Goal: Information Seeking & Learning: Learn about a topic

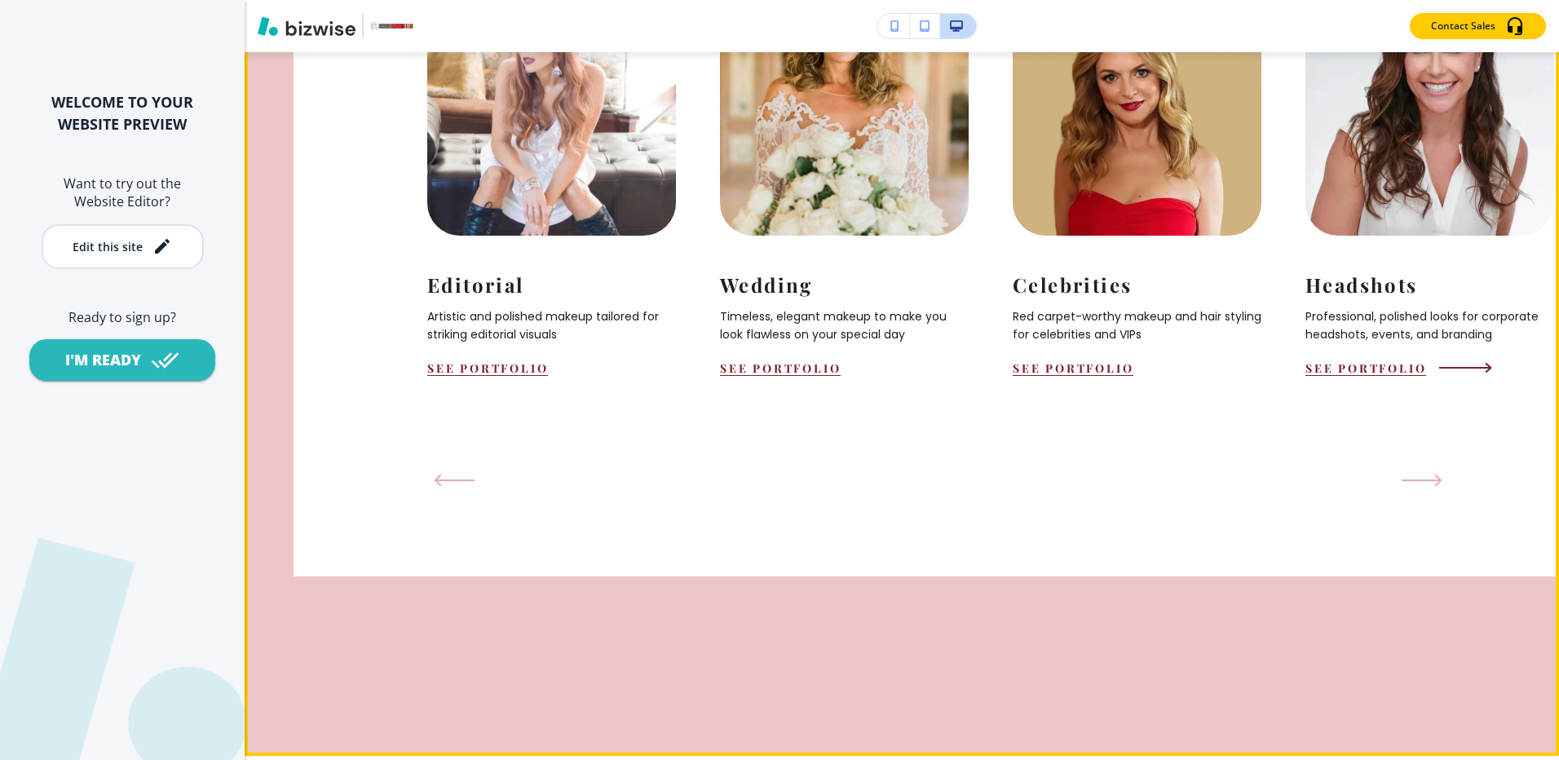
scroll to position [1876, 0]
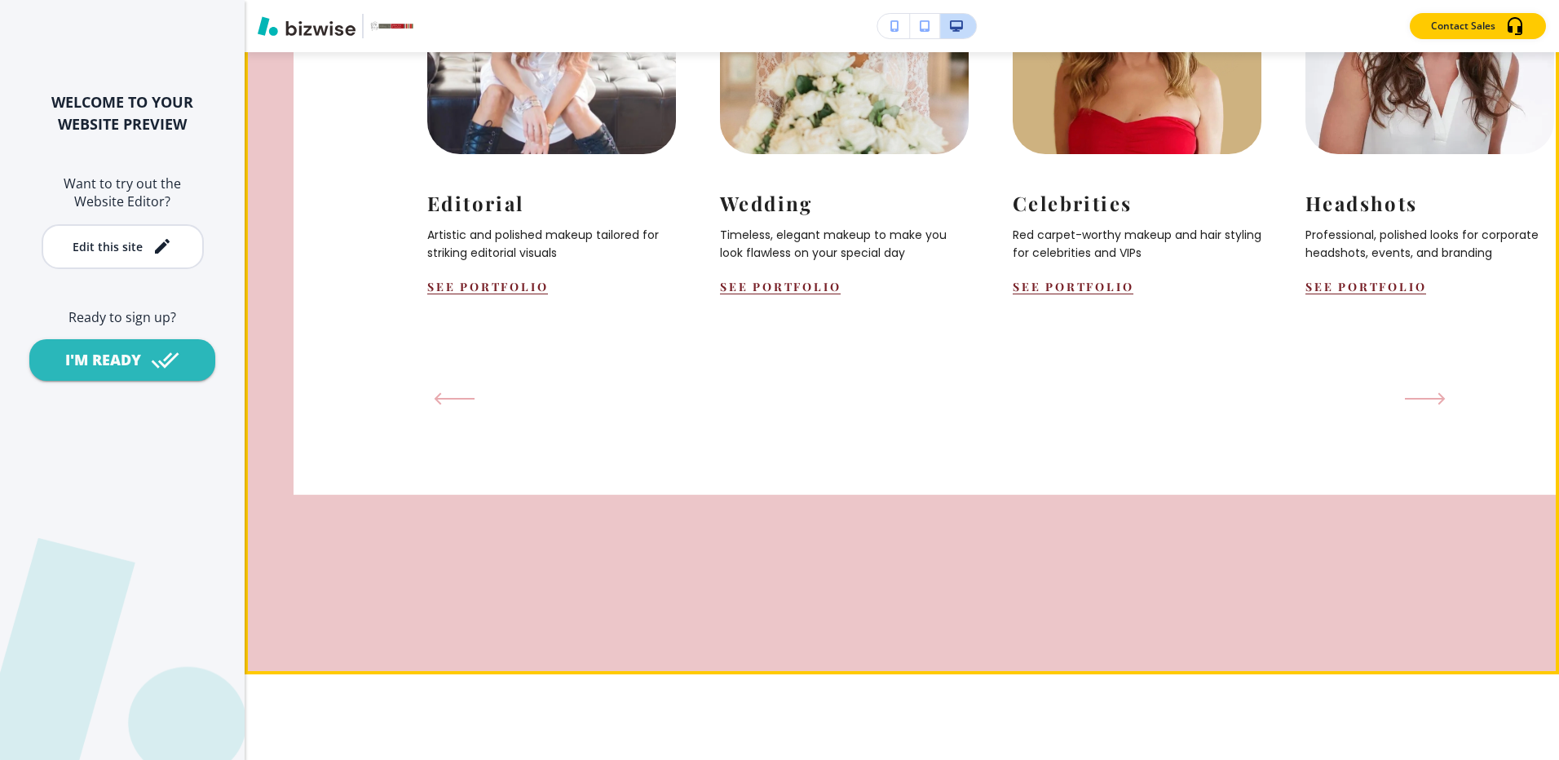
click at [1421, 405] on icon "Next Slide" at bounding box center [1425, 398] width 41 height 13
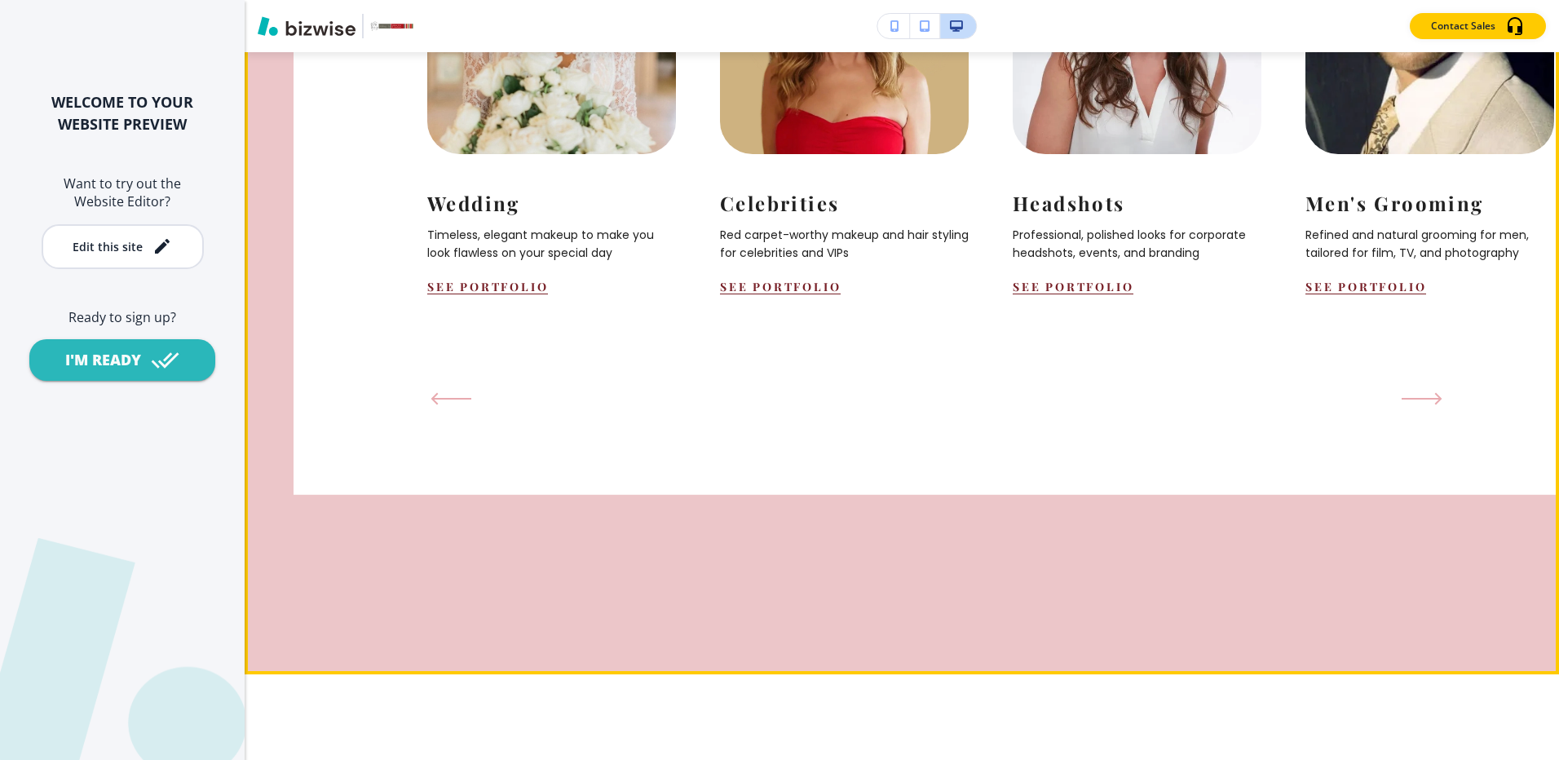
click at [440, 405] on icon "Previous Slide" at bounding box center [451, 398] width 41 height 13
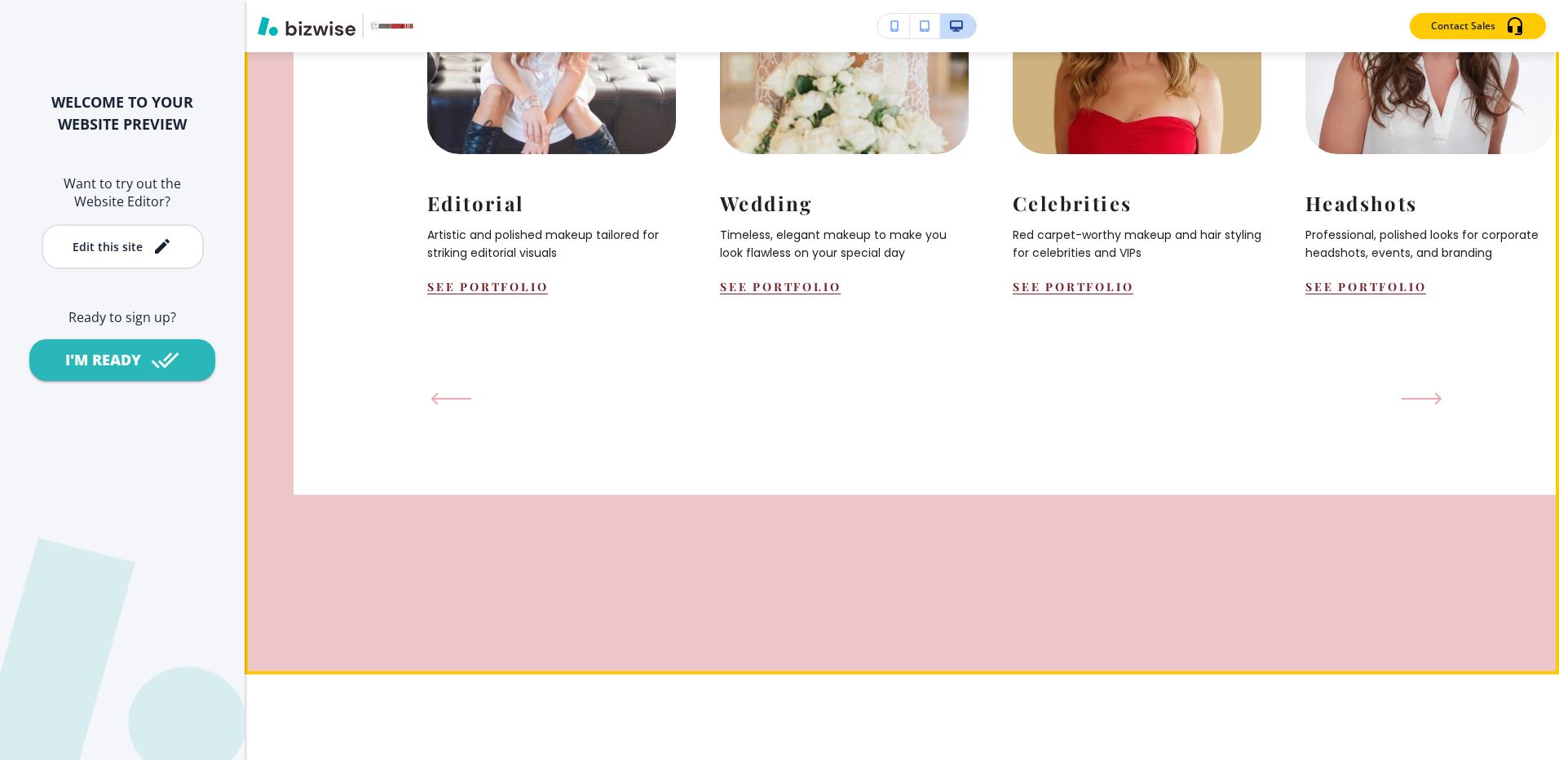
click at [440, 405] on icon "Previous Slide" at bounding box center [451, 398] width 41 height 13
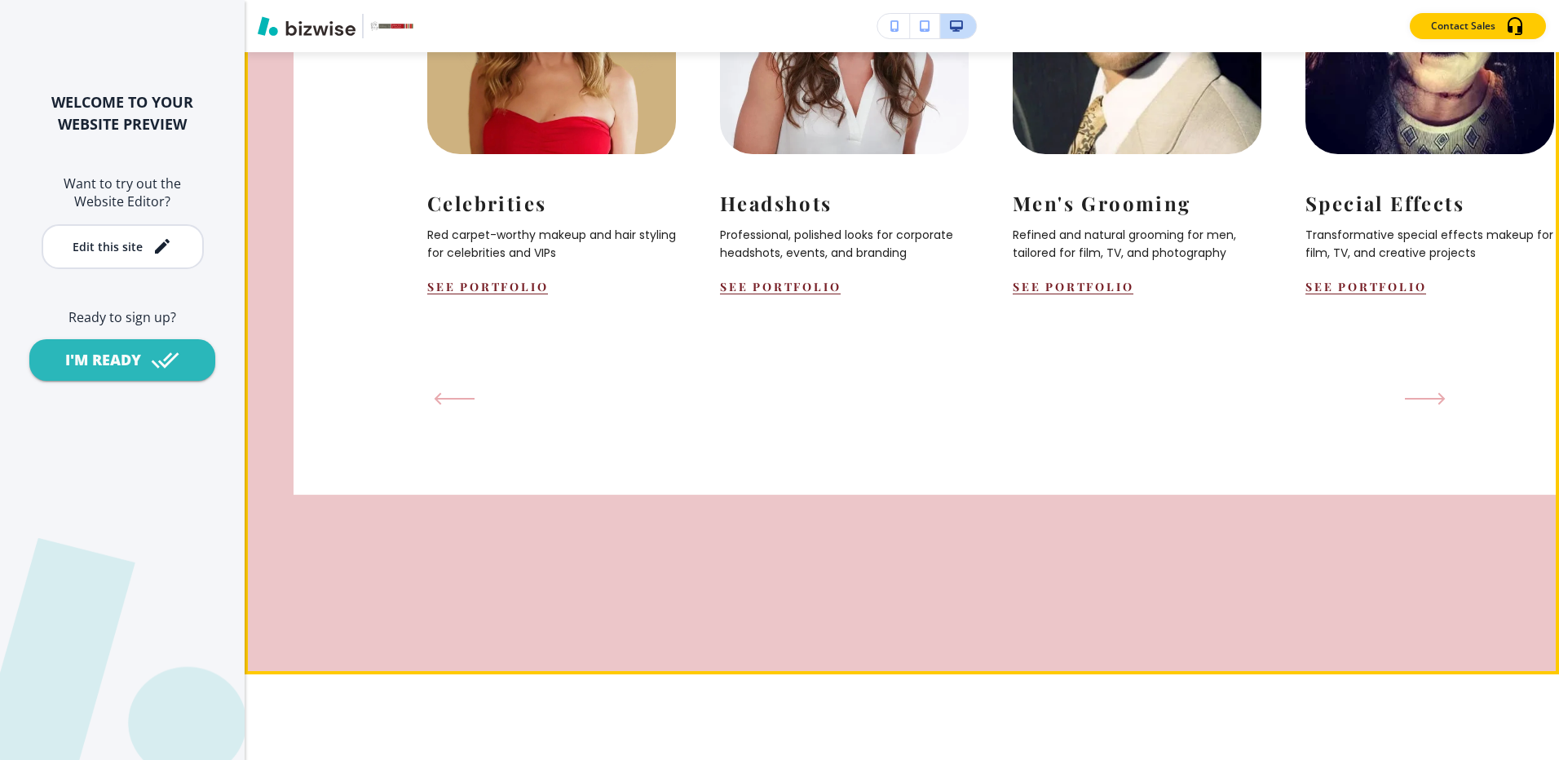
click at [1411, 412] on button "Next Slide" at bounding box center [1426, 399] width 54 height 26
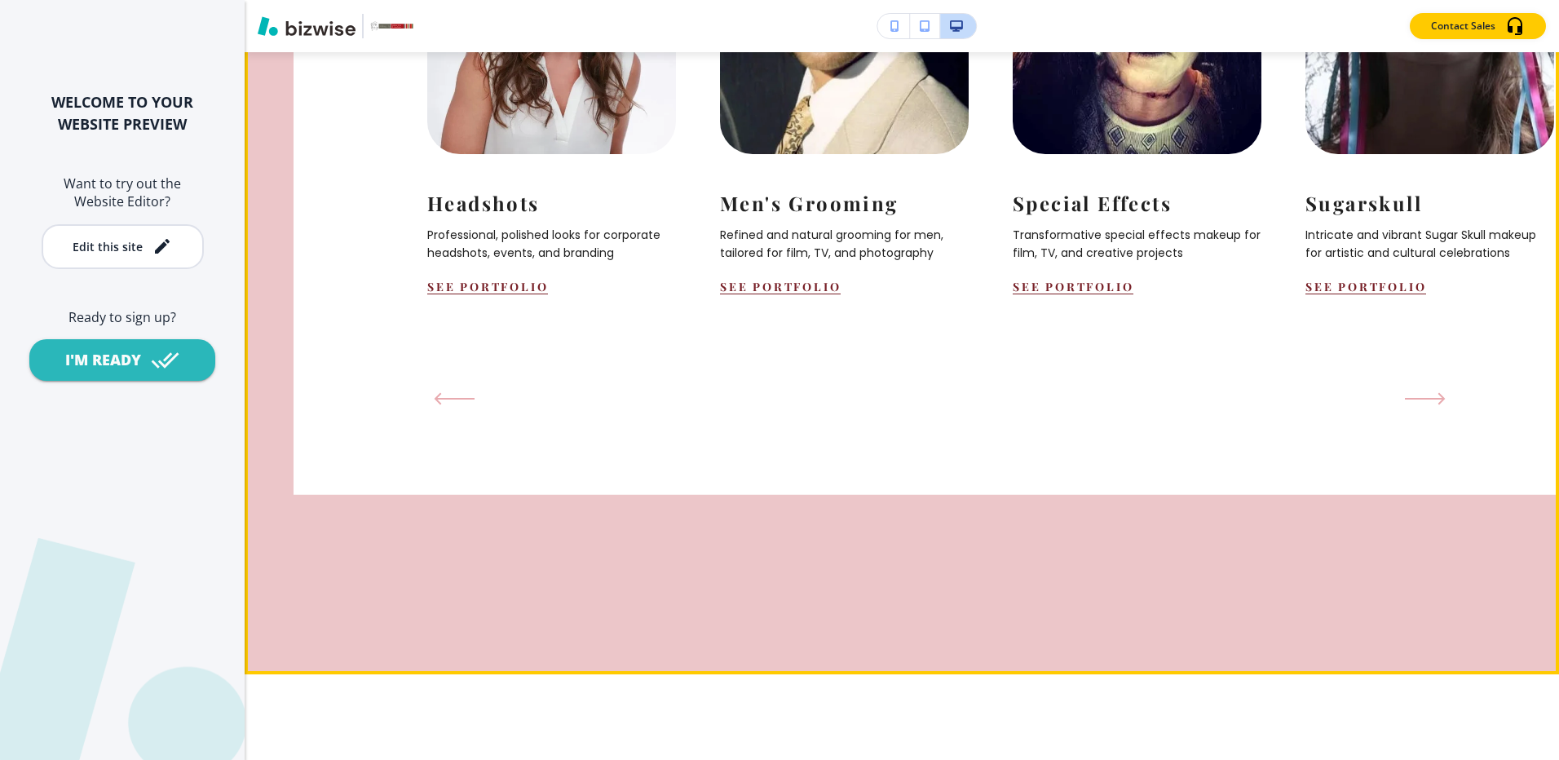
click at [1411, 412] on button "Next Slide" at bounding box center [1426, 399] width 54 height 26
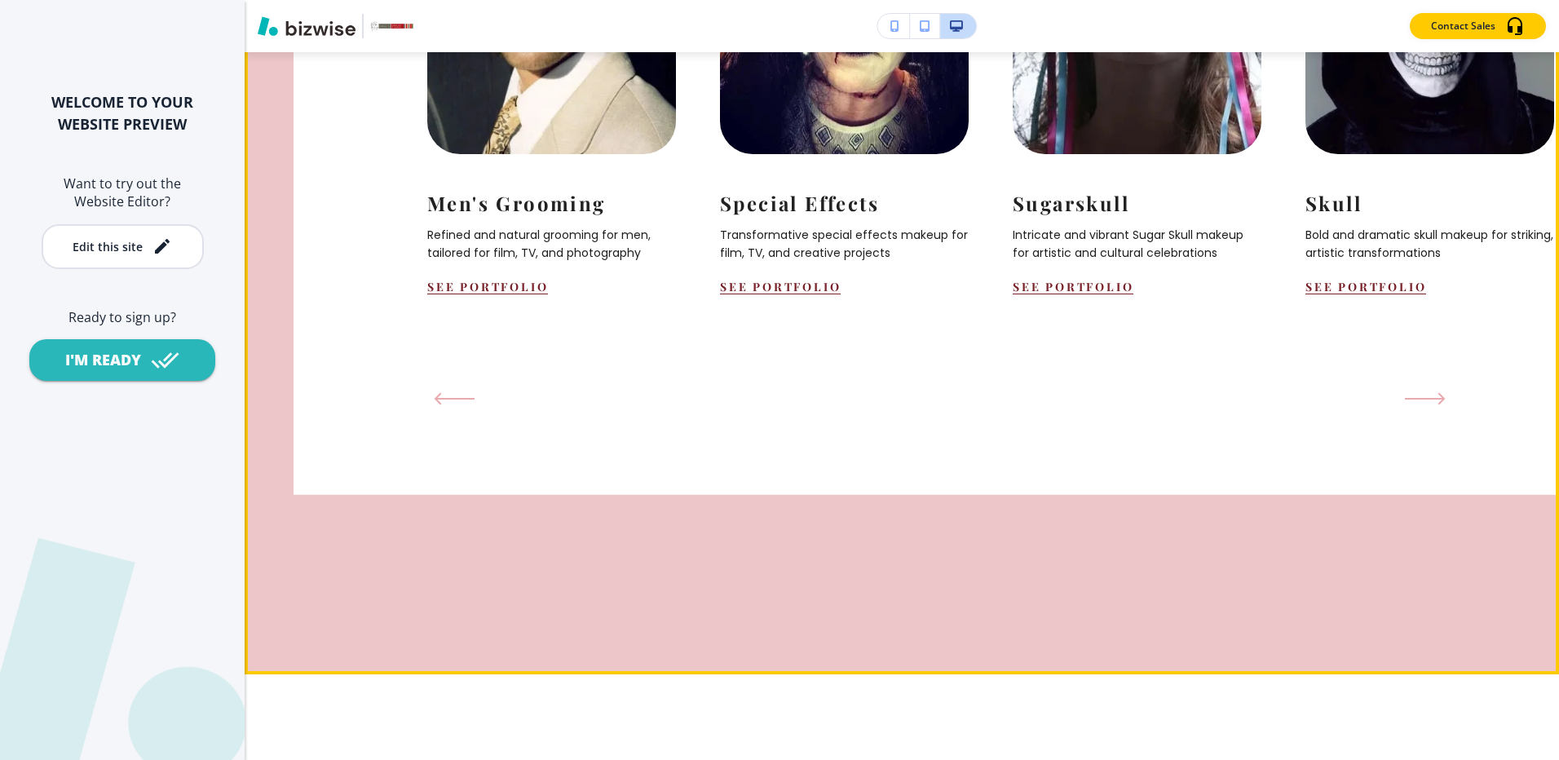
click at [1411, 412] on button "Next Slide" at bounding box center [1426, 399] width 54 height 26
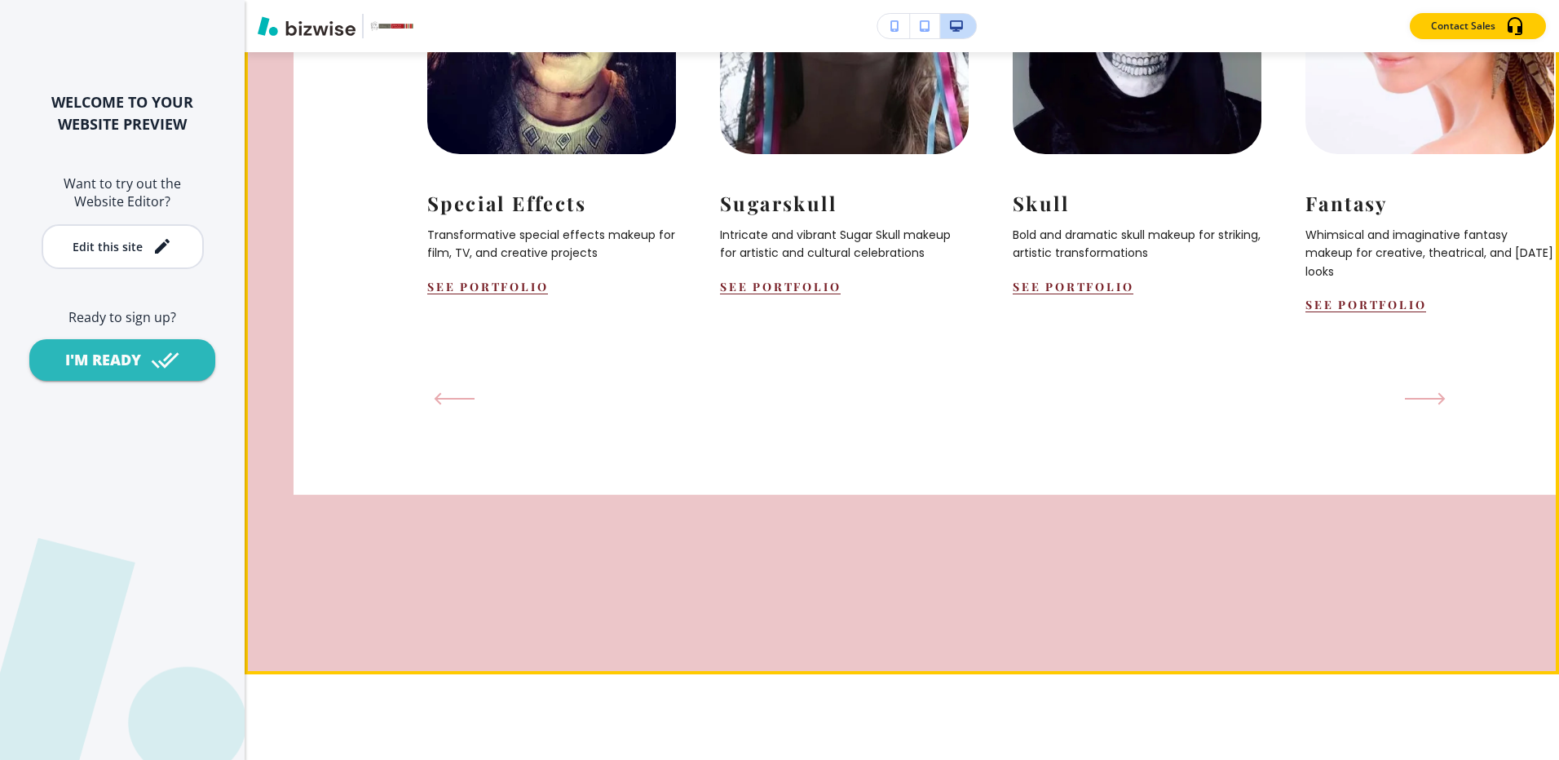
click at [1411, 412] on button "Next Slide" at bounding box center [1426, 399] width 54 height 26
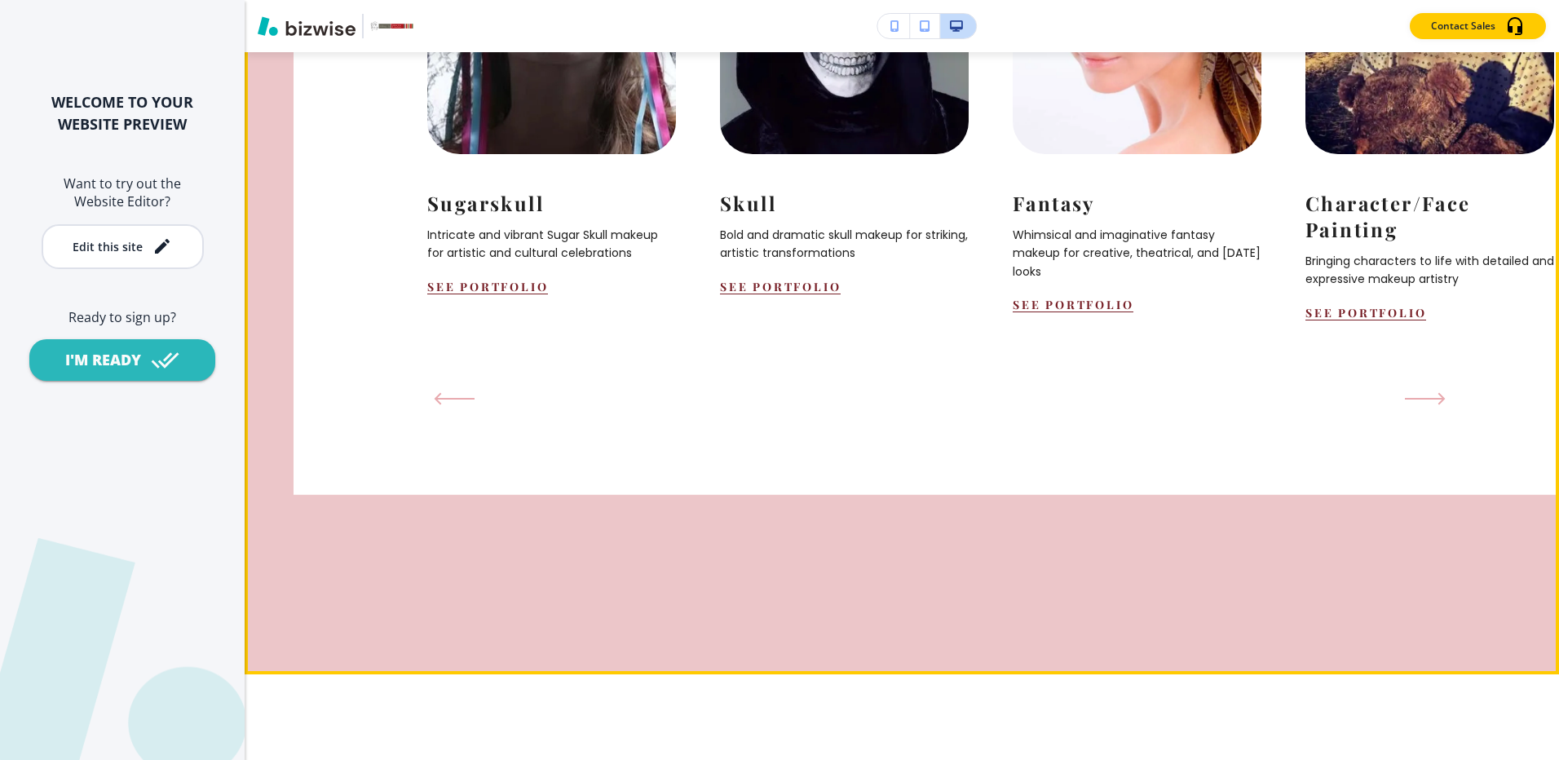
click at [1411, 412] on button "Next Slide" at bounding box center [1426, 399] width 54 height 26
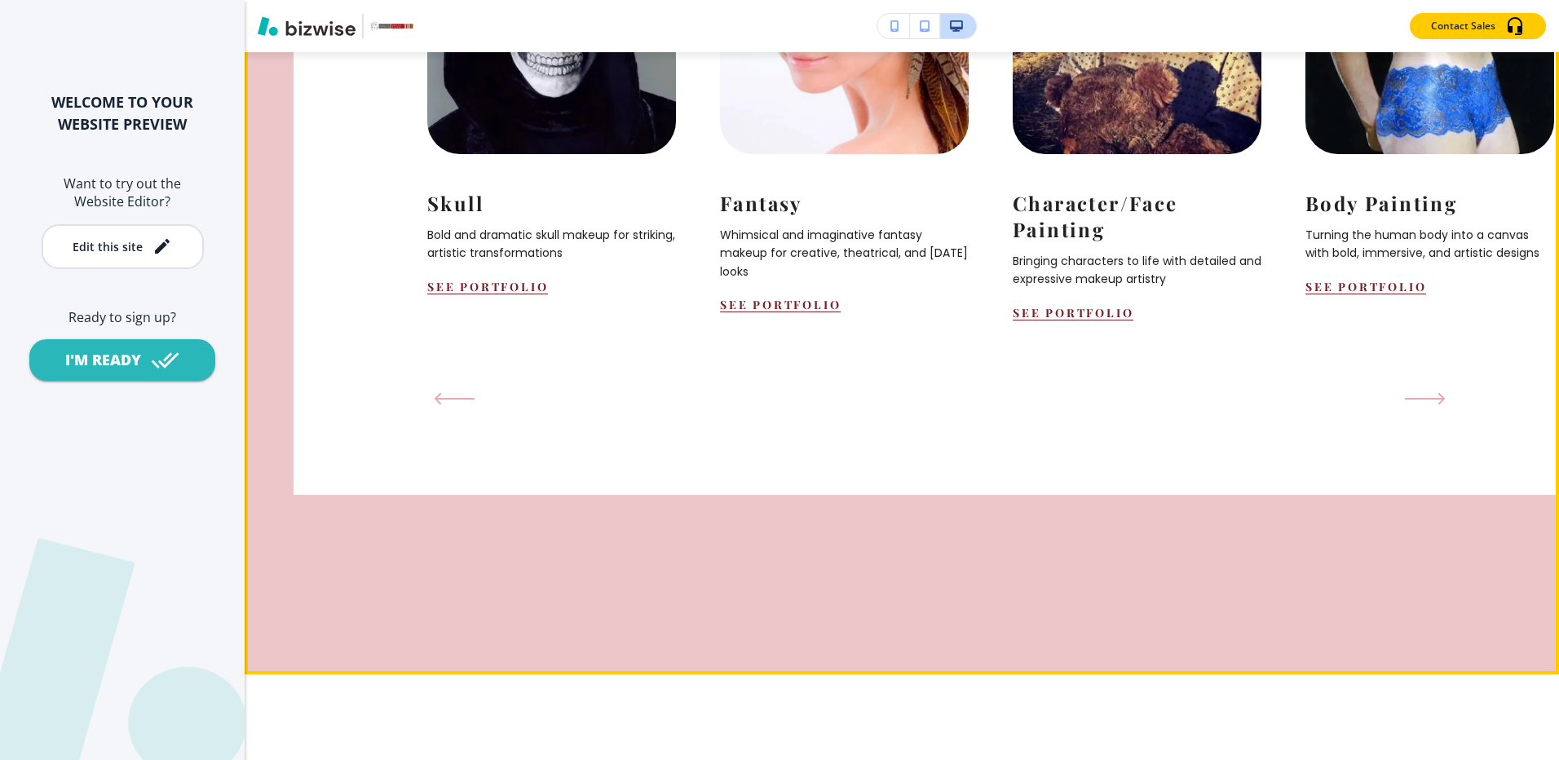
click at [1411, 412] on button "Next Slide" at bounding box center [1426, 399] width 54 height 26
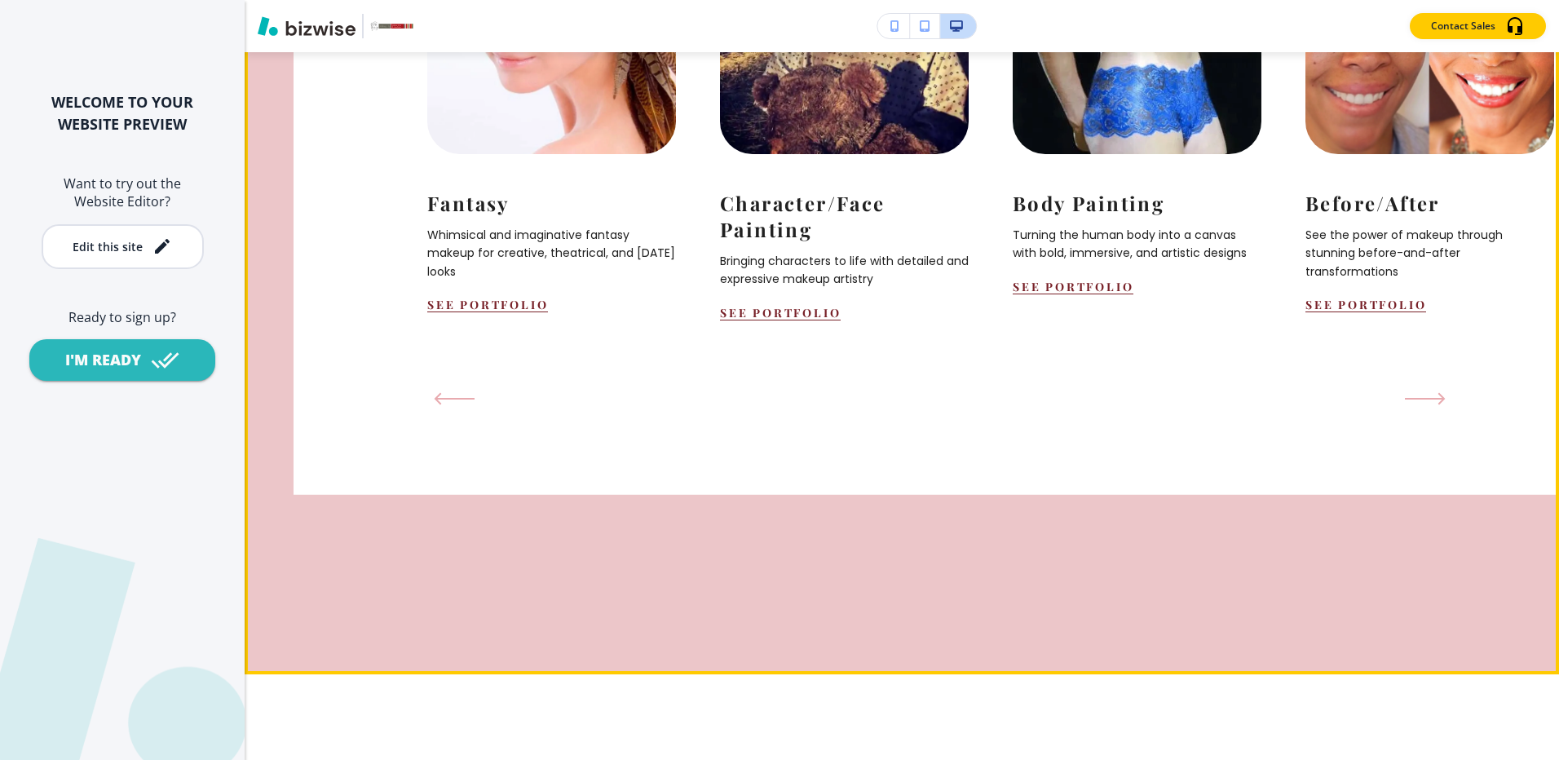
click at [1411, 412] on button "Next Slide" at bounding box center [1426, 399] width 54 height 26
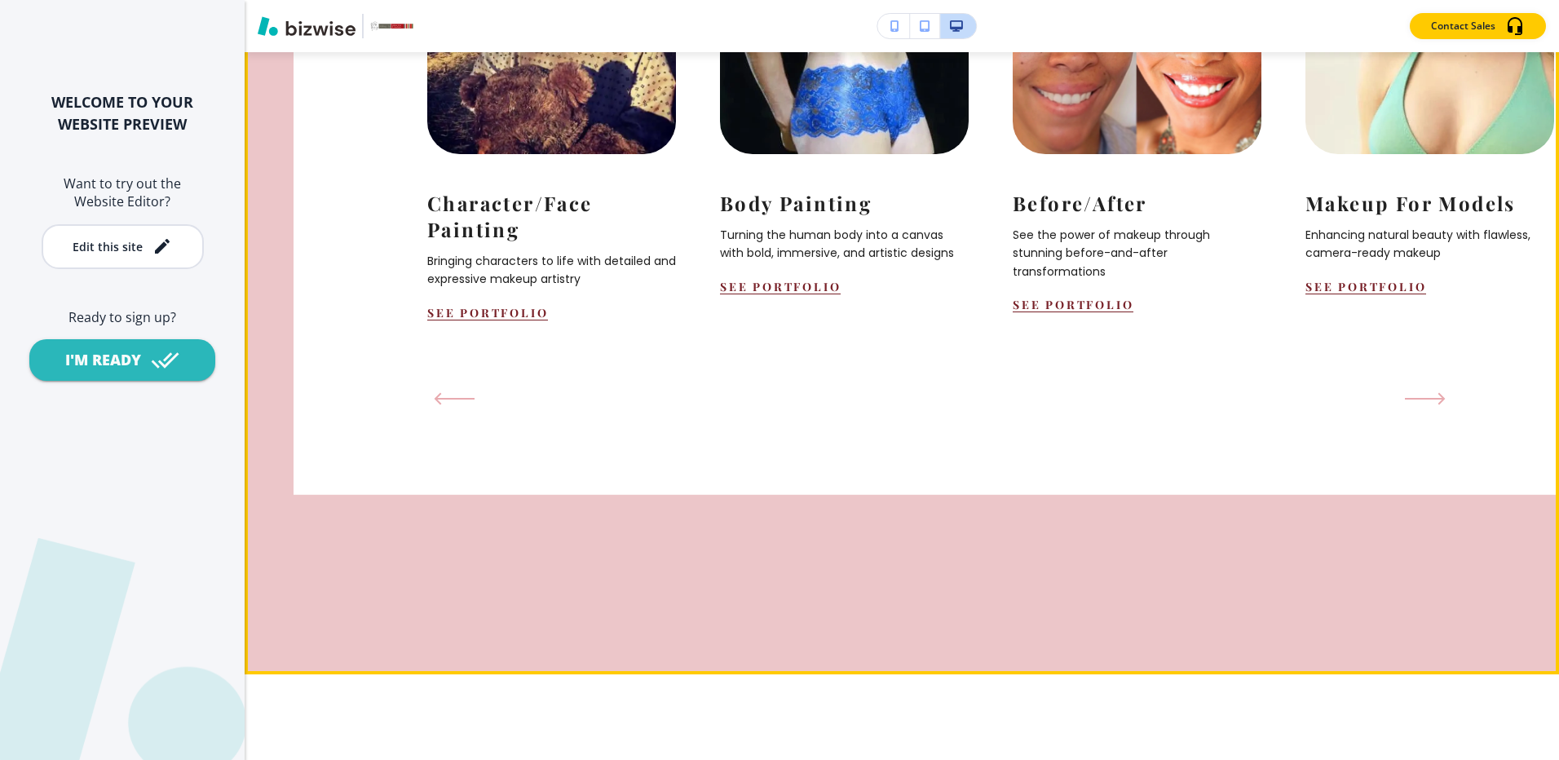
click at [1411, 412] on button "Next Slide" at bounding box center [1426, 399] width 54 height 26
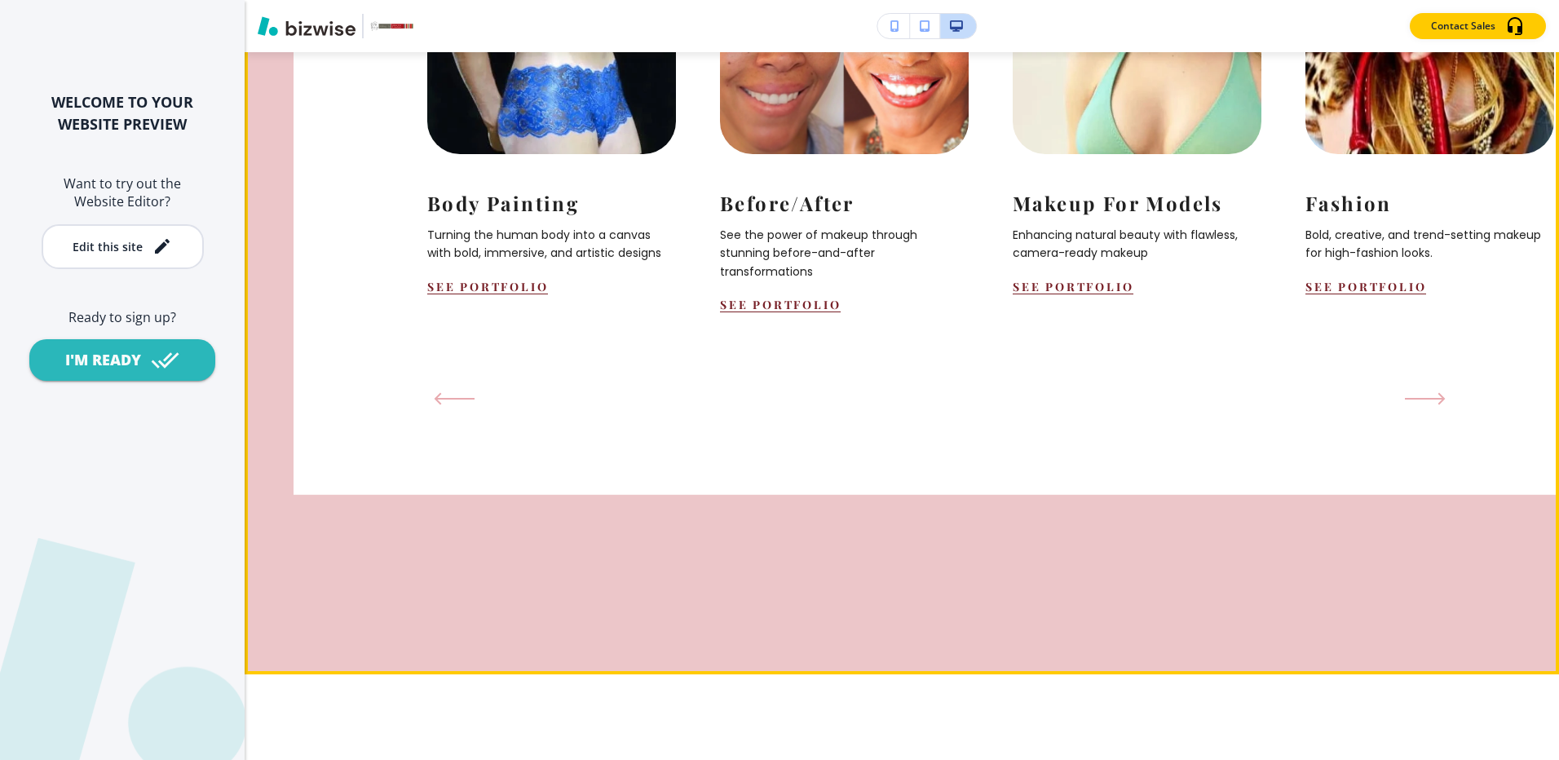
click at [1411, 412] on button "Next Slide" at bounding box center [1426, 399] width 54 height 26
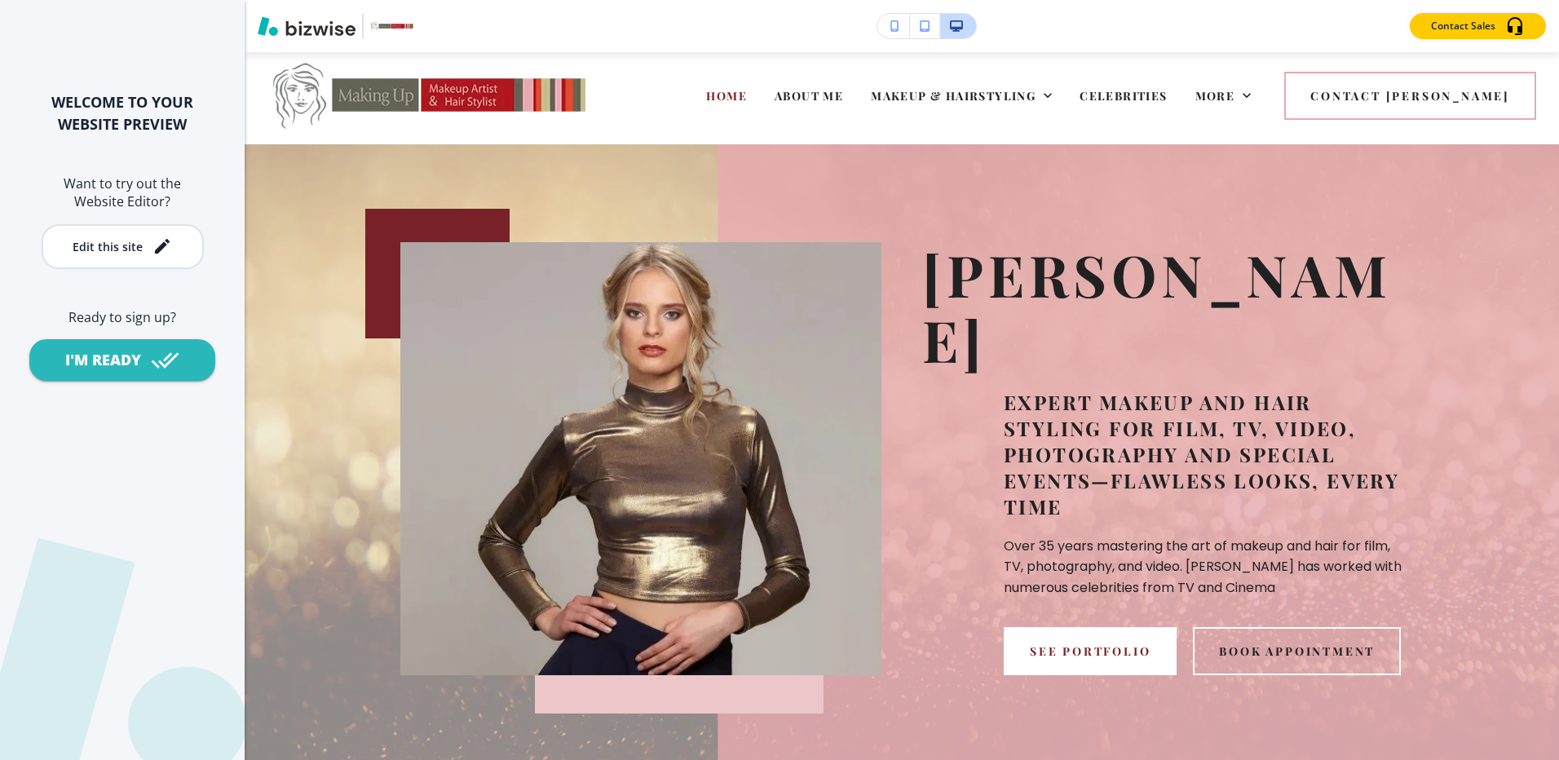
scroll to position [0, 0]
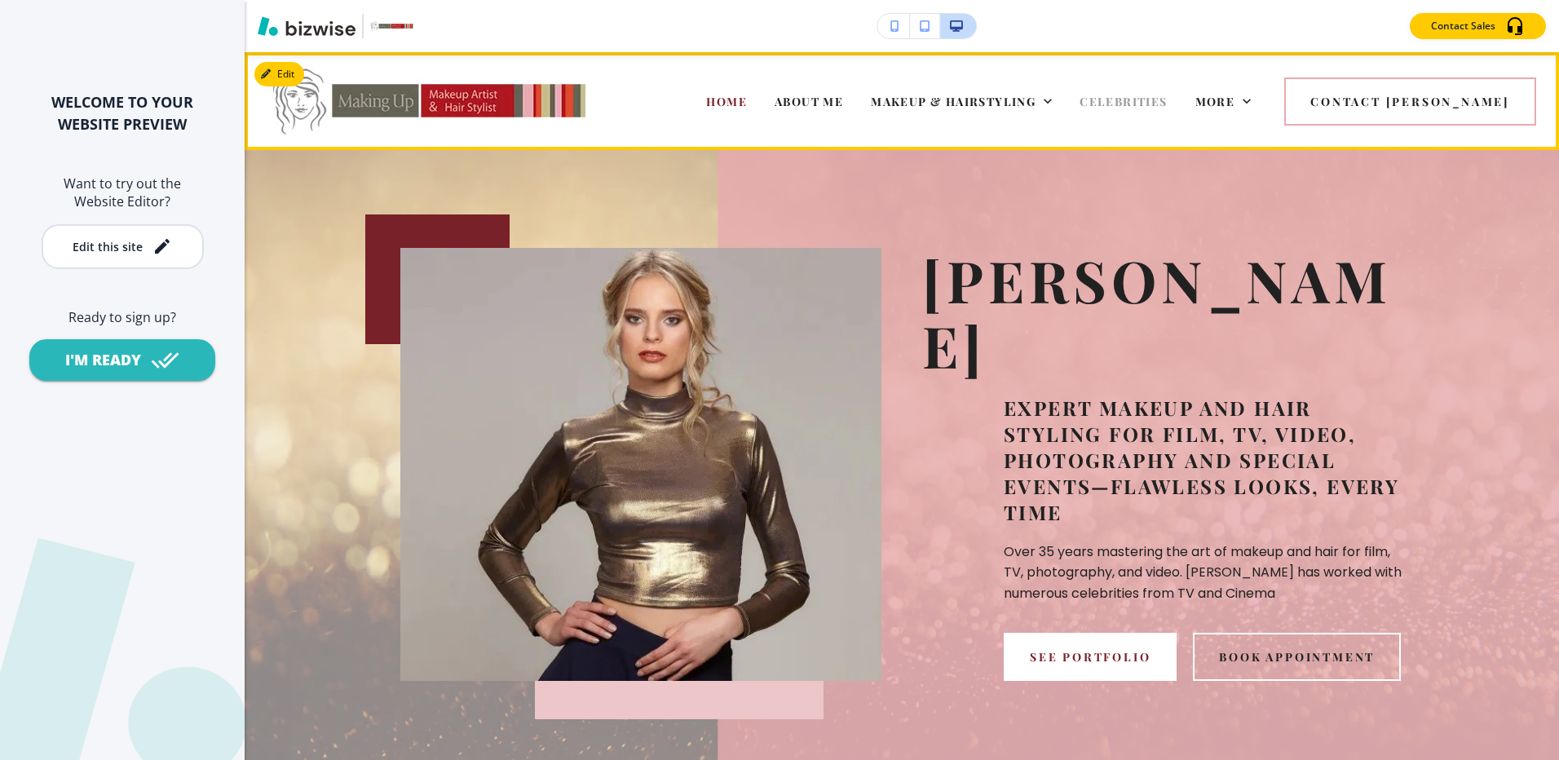
click at [1167, 104] on span "CELEBRITIES" at bounding box center [1123, 101] width 87 height 15
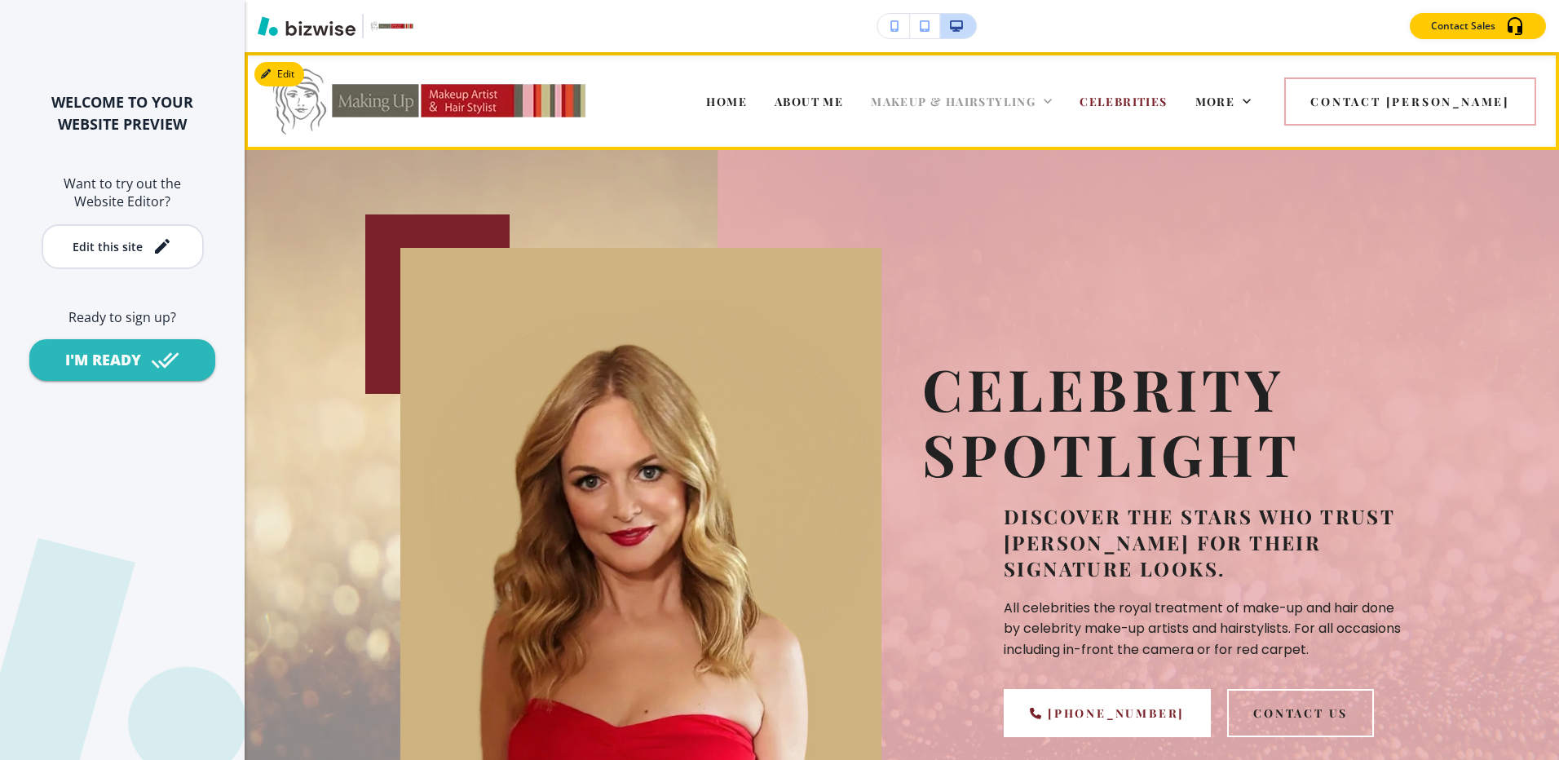
click at [1025, 107] on span "MAKEUP & HAIRSTYLING" at bounding box center [953, 101] width 165 height 15
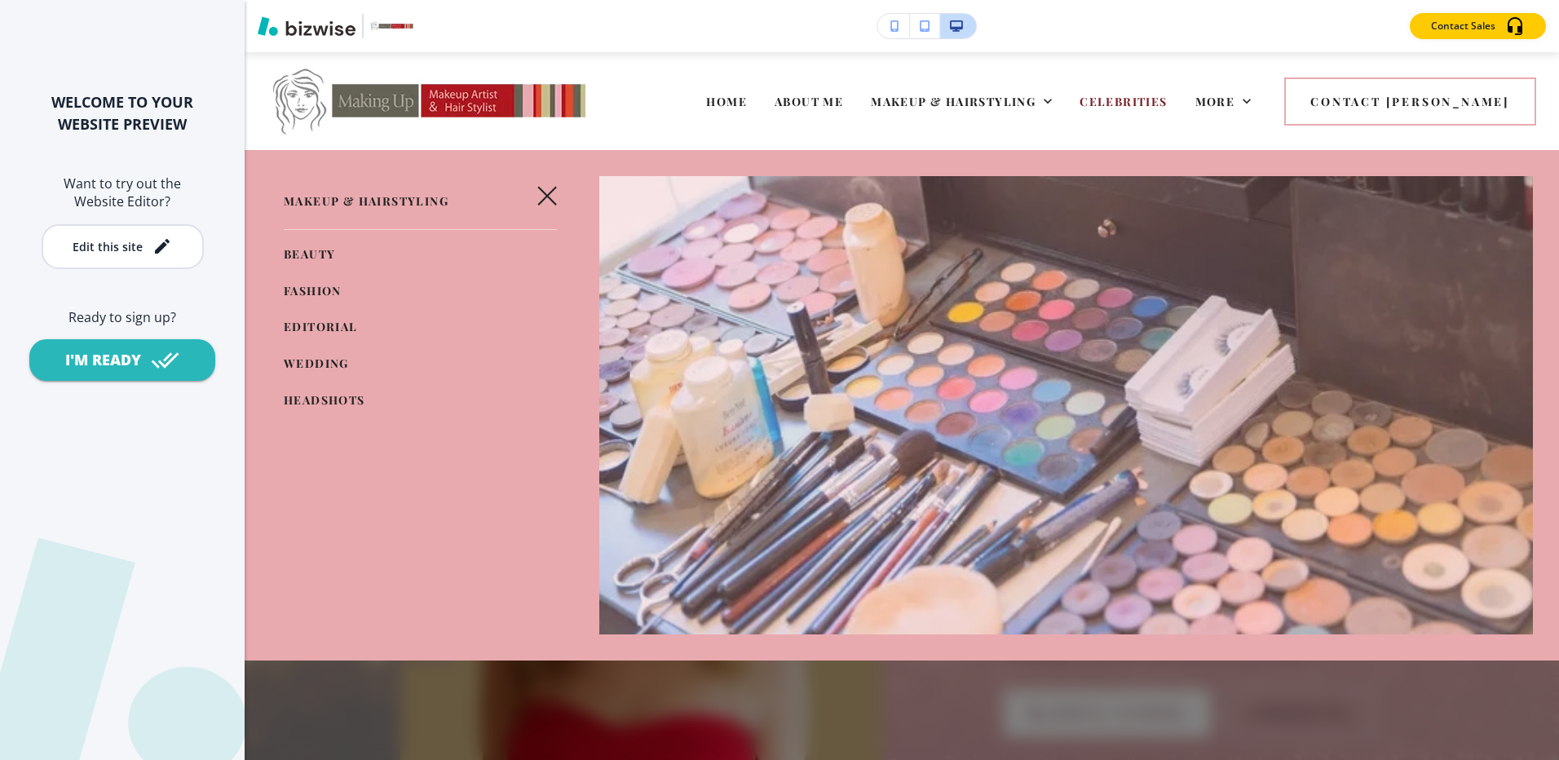
click at [289, 361] on span "WEDDING" at bounding box center [316, 363] width 65 height 15
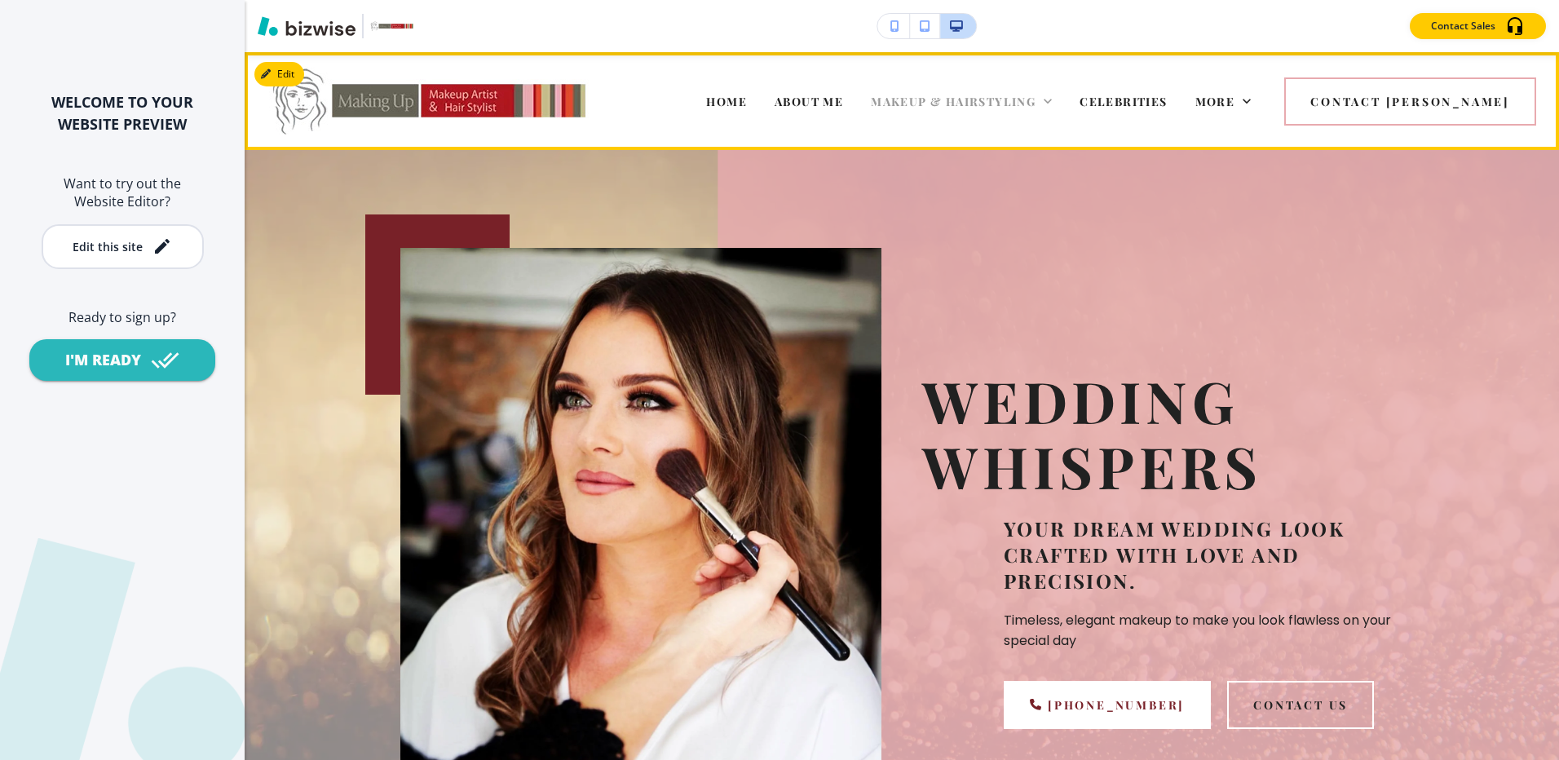
click at [1036, 108] on span "MAKEUP & HAIRSTYLING" at bounding box center [953, 101] width 165 height 15
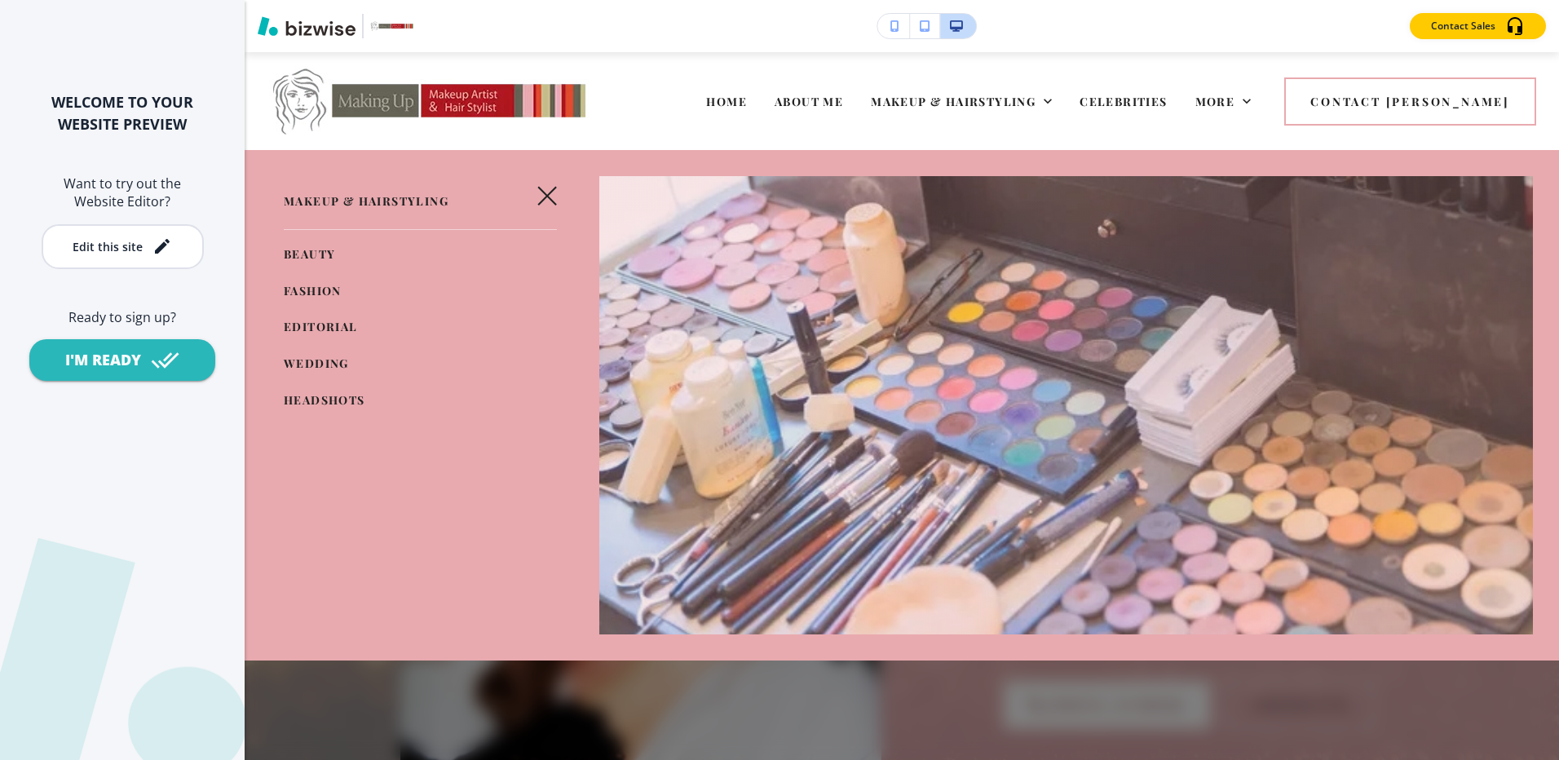
click at [312, 395] on span "HEADSHOTS" at bounding box center [325, 399] width 82 height 15
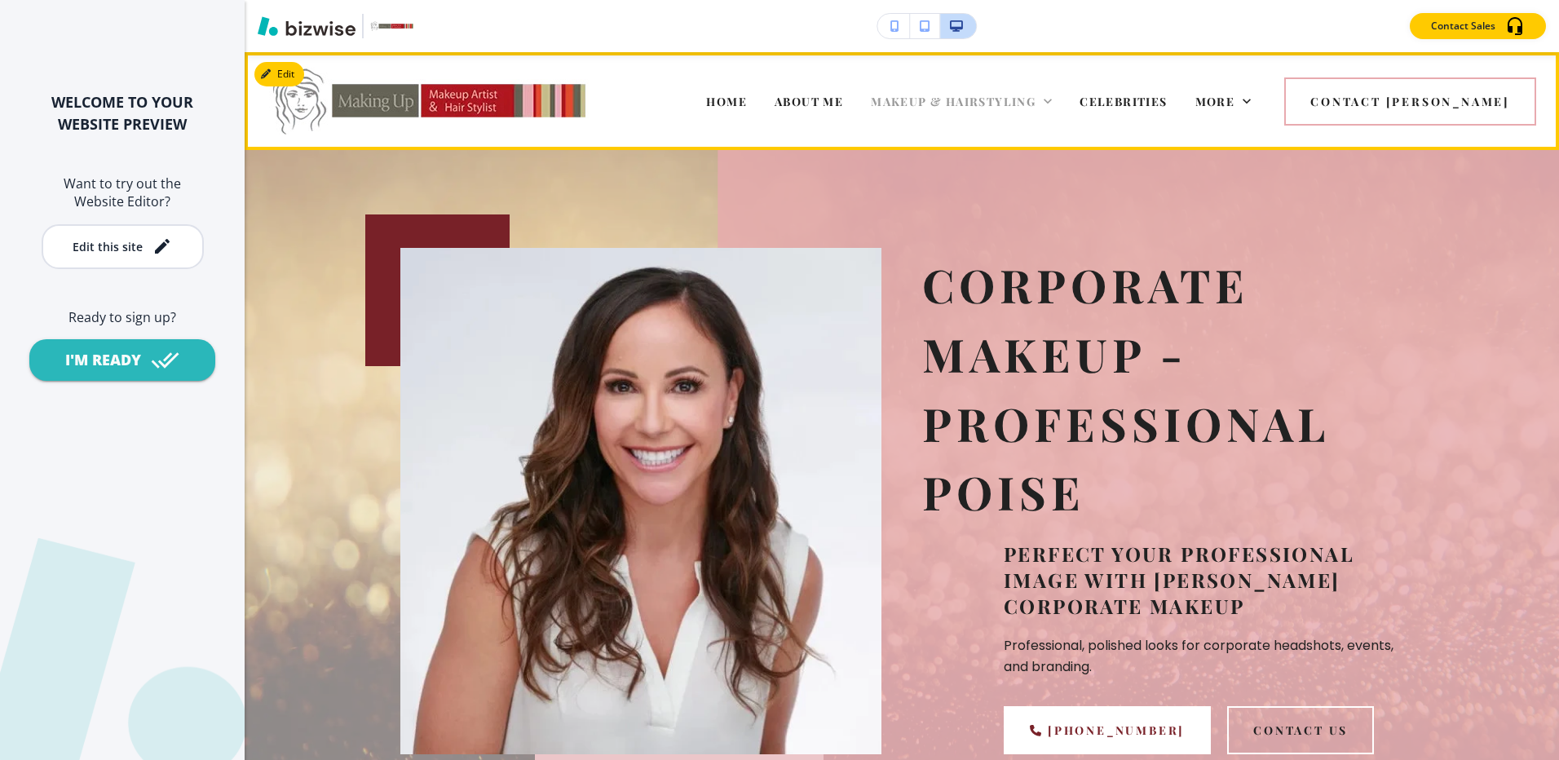
click at [979, 104] on span "MAKEUP & HAIRSTYLING" at bounding box center [953, 101] width 165 height 15
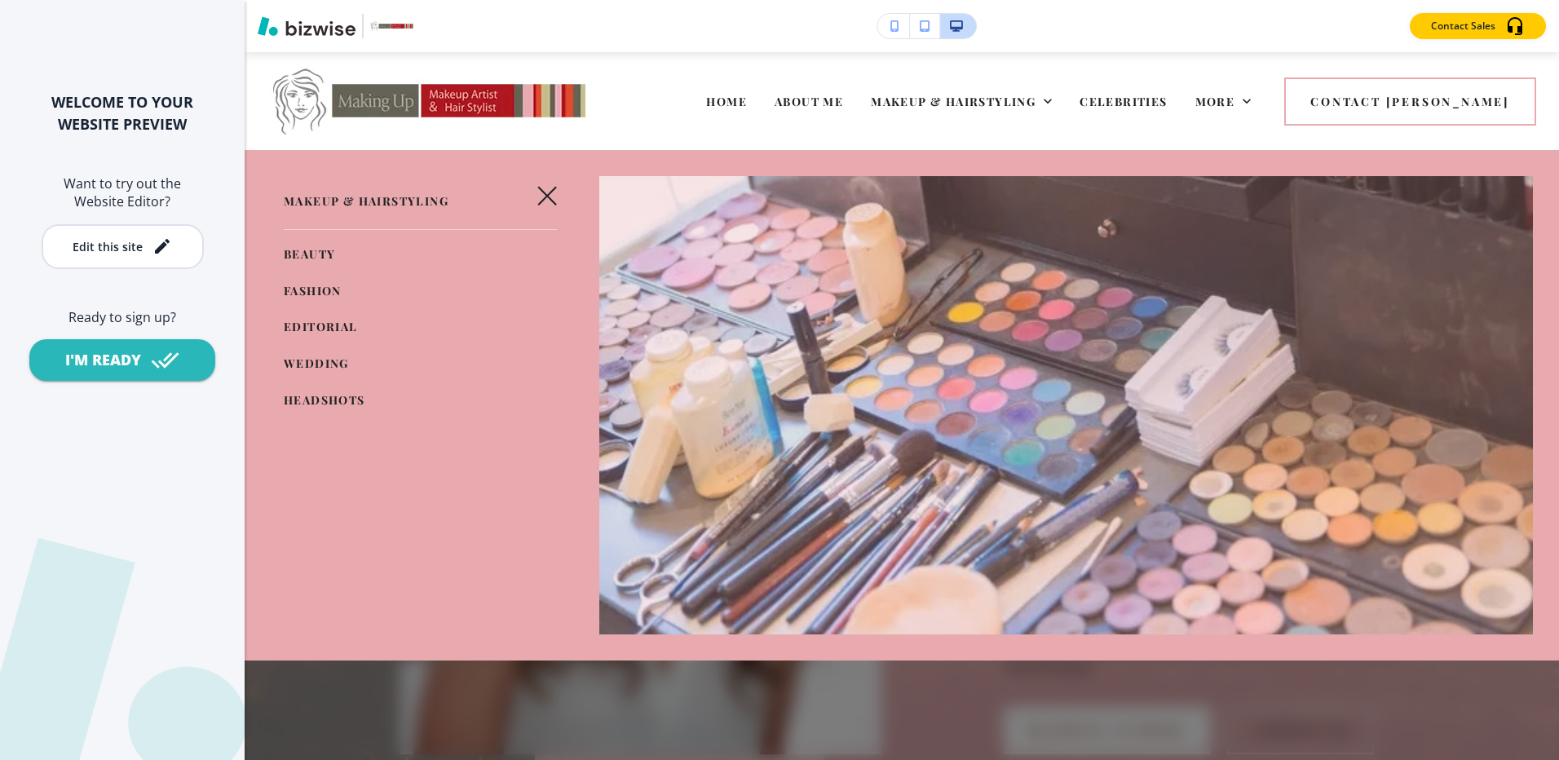
click at [328, 325] on span "EDITORIAL" at bounding box center [321, 326] width 74 height 15
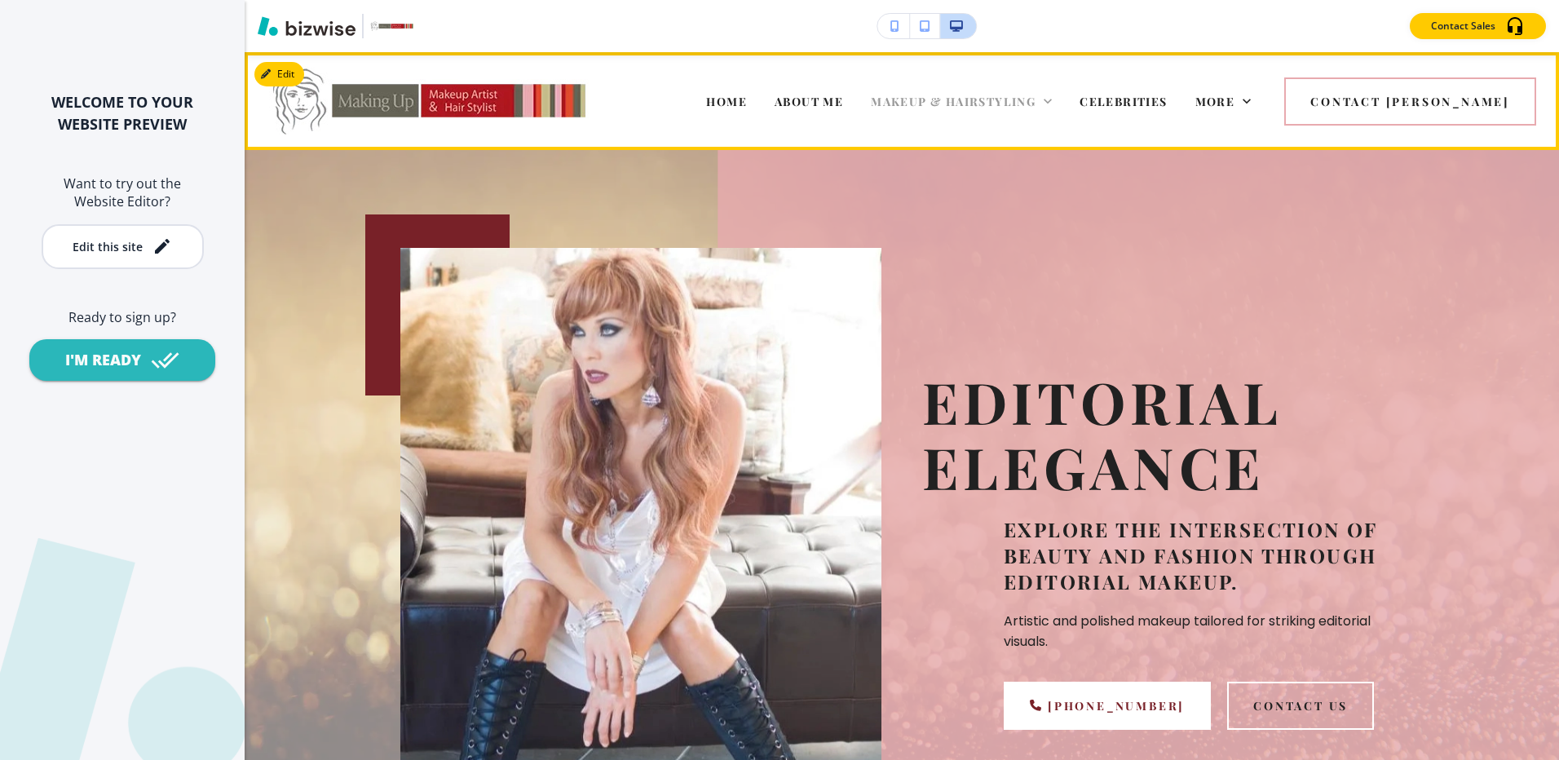
click at [1036, 99] on span "MAKEUP & HAIRSTYLING" at bounding box center [953, 101] width 165 height 15
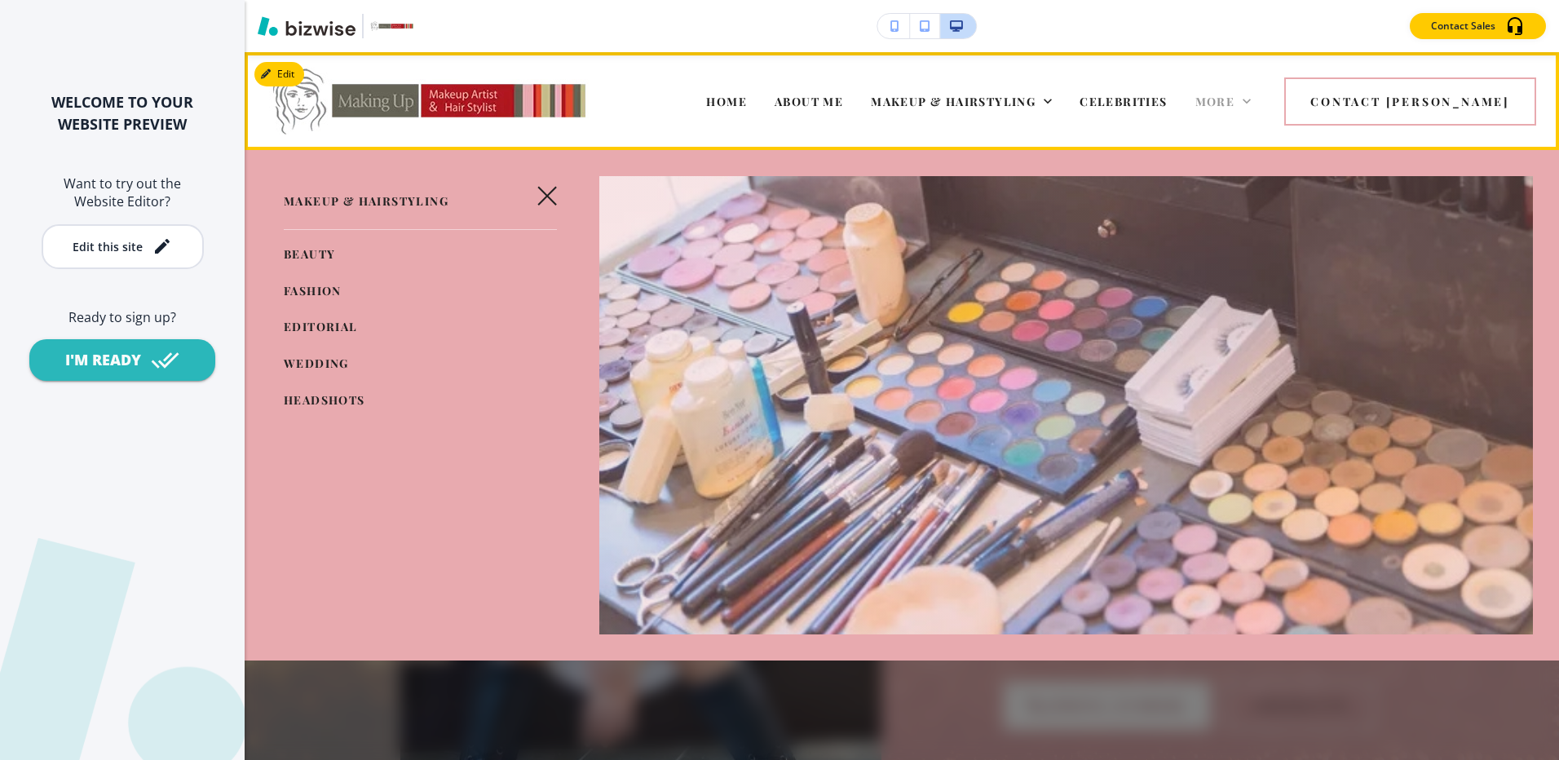
click at [1235, 95] on span "More" at bounding box center [1215, 101] width 40 height 15
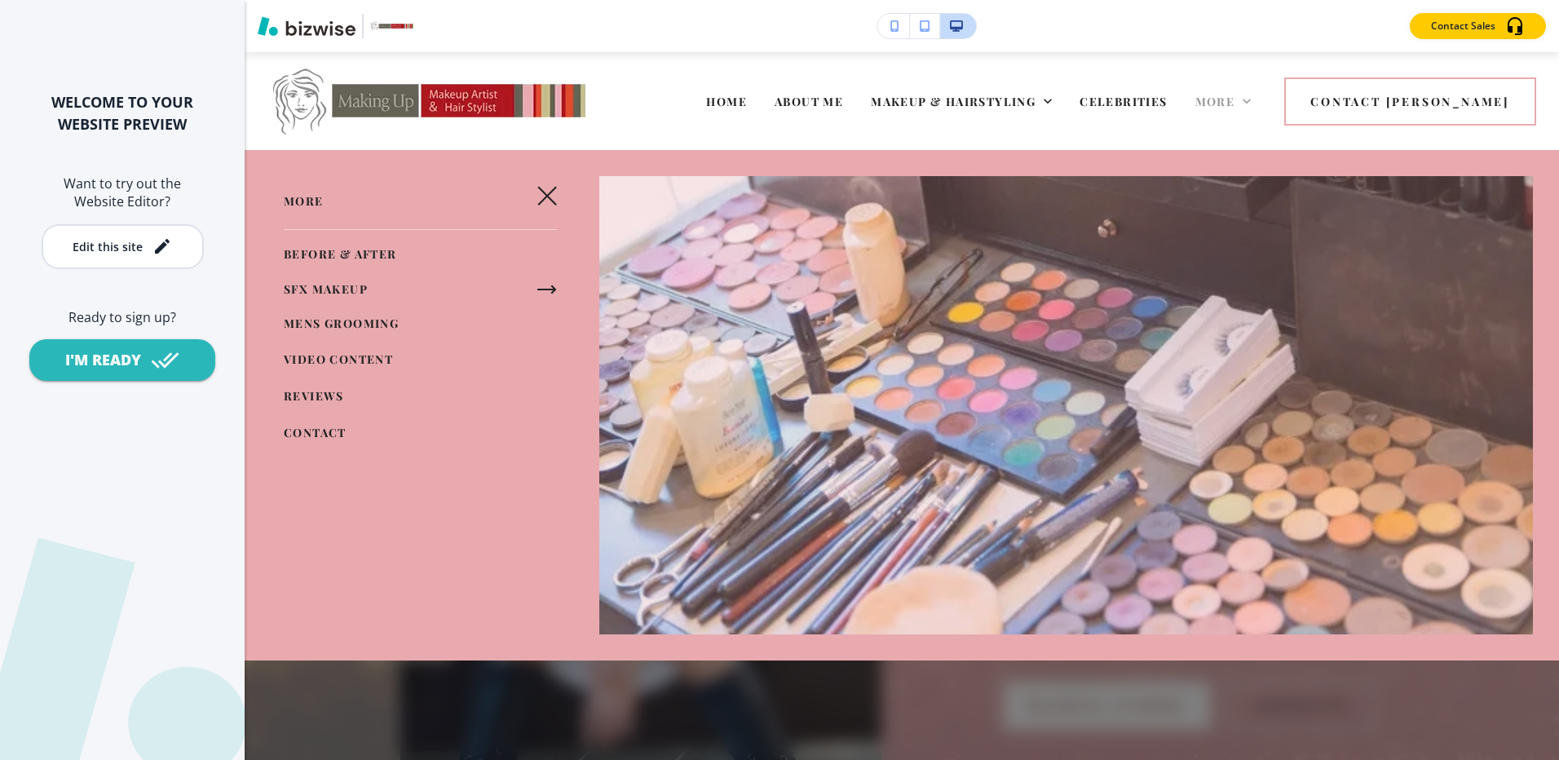
click at [1235, 98] on span "More" at bounding box center [1215, 101] width 40 height 15
click at [359, 251] on span "BEFORE & AFTER" at bounding box center [340, 253] width 113 height 15
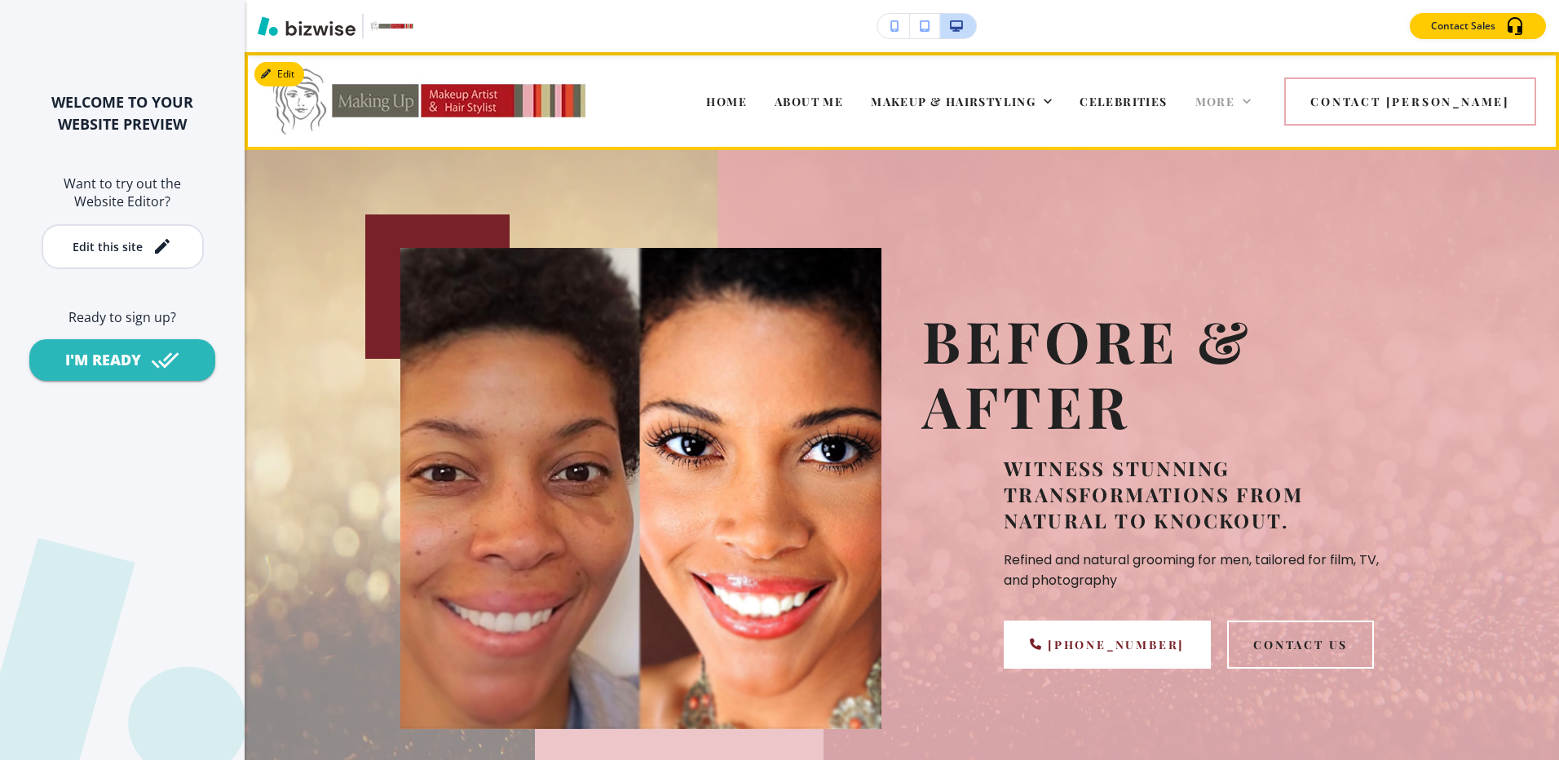
click at [1235, 99] on span "More" at bounding box center [1215, 101] width 40 height 15
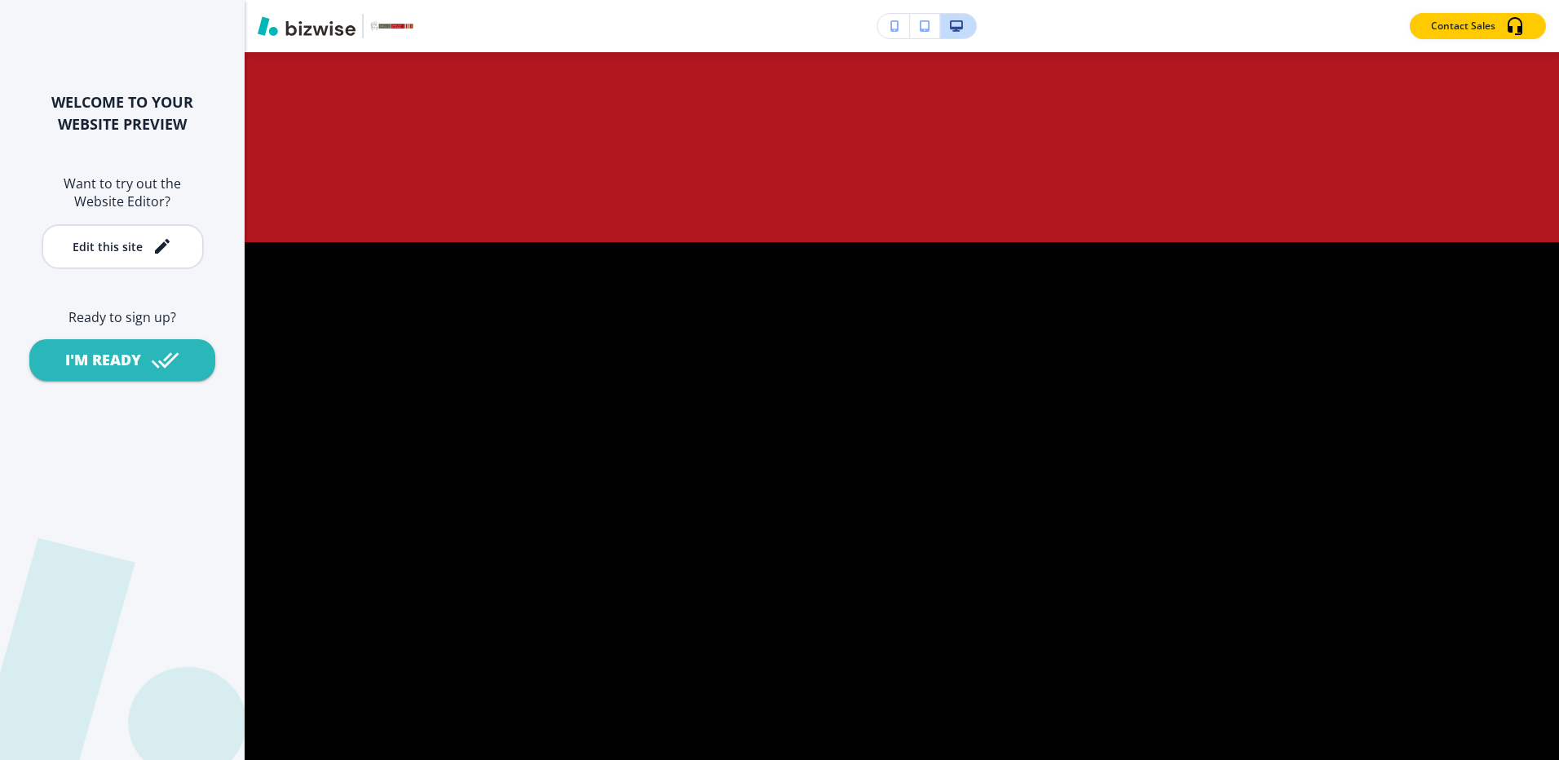
scroll to position [2120, 0]
